Goal: Task Accomplishment & Management: Manage account settings

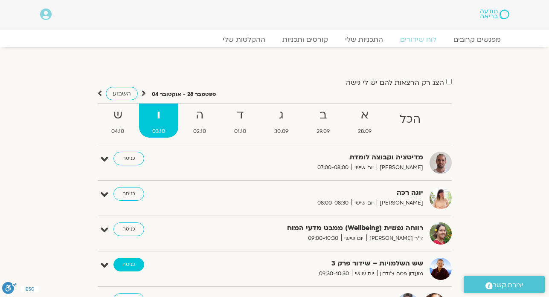
click at [130, 267] on link "כניסה" at bounding box center [128, 265] width 31 height 14
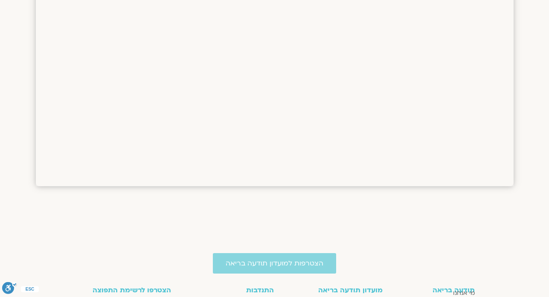
scroll to position [1028, 0]
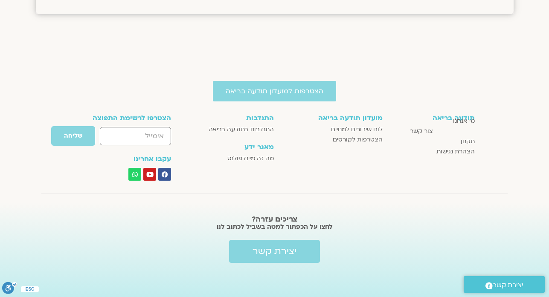
drag, startPoint x: 483, startPoint y: 26, endPoint x: 414, endPoint y: 35, distance: 69.2
click at [483, 42] on div "הצטרפות למועדון תודעה בריאה תודעה בריאה מי אנחנו צור קשר תקנון הצהרת נגישות מוע…" at bounding box center [274, 169] width 549 height 255
click at [414, 42] on div "הצטרפות למועדון תודעה בריאה תודעה בריאה מי אנחנו צור קשר תקנון הצהרת נגישות מוע…" at bounding box center [274, 169] width 549 height 255
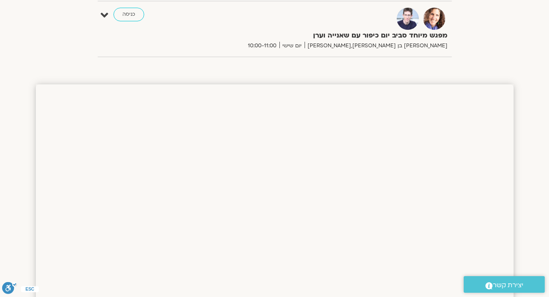
scroll to position [0, 0]
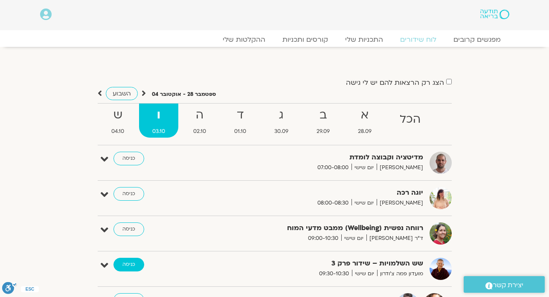
click at [132, 261] on link "כניסה" at bounding box center [128, 265] width 31 height 14
click at [130, 267] on link "כניסה" at bounding box center [128, 265] width 31 height 14
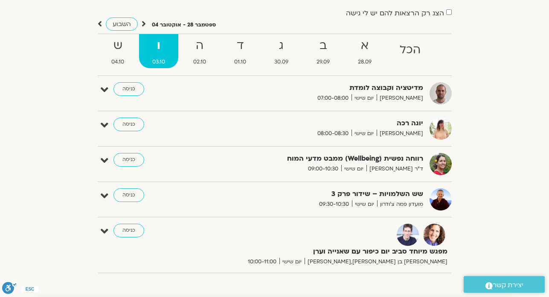
scroll to position [85, 0]
